Goal: Information Seeking & Learning: Learn about a topic

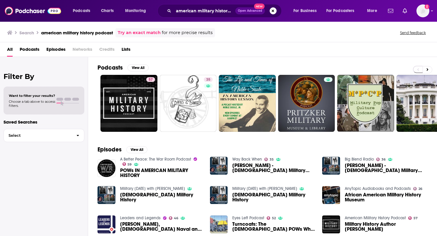
drag, startPoint x: 273, startPoint y: 11, endPoint x: 245, endPoint y: 9, distance: 28.0
click at [273, 11] on button "Search podcasts, credits, & more..." at bounding box center [273, 10] width 7 height 7
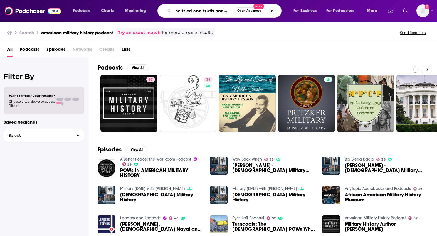
scroll to position [0, 5]
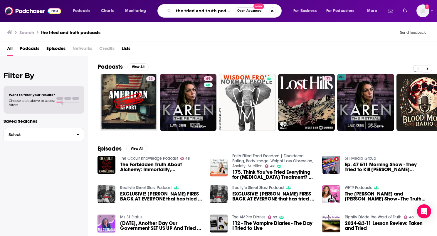
drag, startPoint x: 184, startPoint y: 11, endPoint x: 175, endPoint y: 11, distance: 9.1
click at [175, 11] on input "the tried and truth podcasts" at bounding box center [204, 10] width 61 height 9
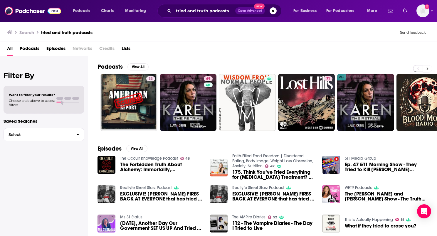
click at [427, 69] on icon at bounding box center [428, 69] width 2 height 3
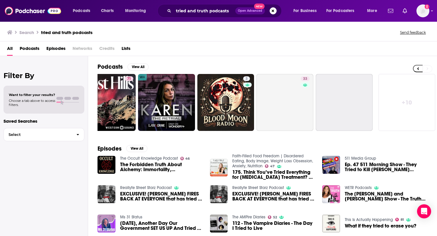
scroll to position [0, 200]
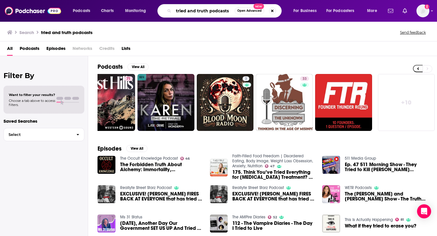
drag, startPoint x: 177, startPoint y: 12, endPoint x: 246, endPoint y: 13, distance: 69.1
click at [246, 13] on div "tried and truth podcasts Open Advanced New" at bounding box center [220, 11] width 124 height 14
paste input "The Tried and Truth Podcast"
type input "The Tried and Truth Podcast"
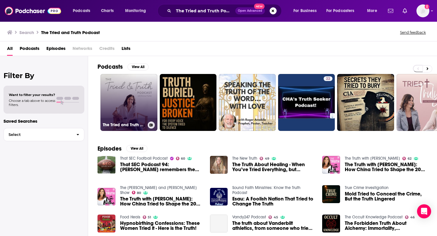
click at [137, 101] on link "The Tried and Truth Podcast with [PERSON_NAME]" at bounding box center [129, 102] width 57 height 57
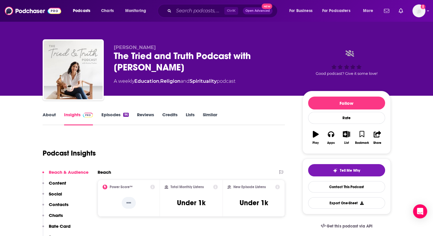
click at [45, 114] on link "About" at bounding box center [49, 119] width 13 height 14
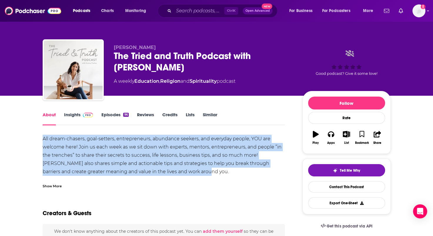
drag, startPoint x: 43, startPoint y: 138, endPoint x: 169, endPoint y: 172, distance: 130.4
click at [169, 172] on div "All dream-chasers, goal-setters, entrepreneurs, abundance seekers, and everyday…" at bounding box center [164, 180] width 243 height 91
drag, startPoint x: 169, startPoint y: 172, endPoint x: 121, endPoint y: 158, distance: 50.4
copy div "All dream-chasers, goal-setters, entrepreneurs, abundance seekers, and everyday…"
